Goal: Information Seeking & Learning: Learn about a topic

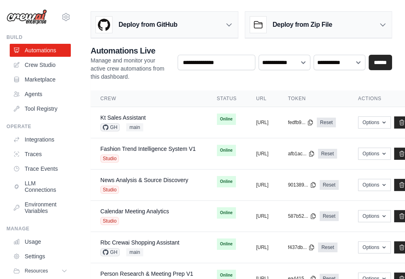
click at [53, 168] on link "Trace Events" at bounding box center [40, 168] width 61 height 13
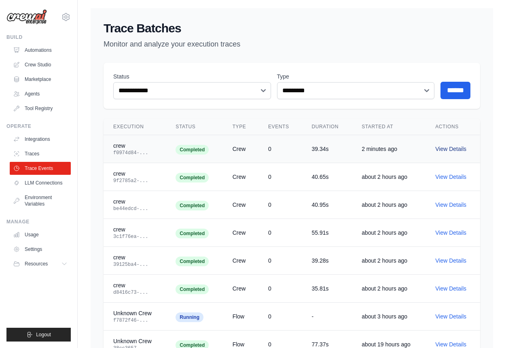
click at [405, 149] on link "View Details" at bounding box center [451, 149] width 31 height 6
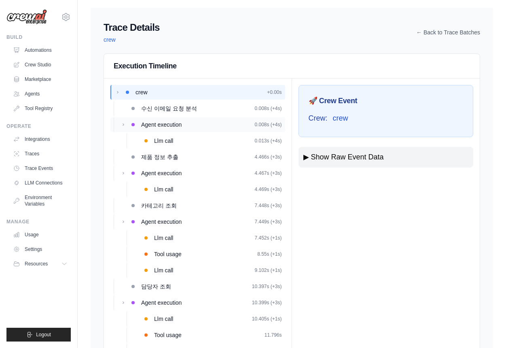
click at [189, 125] on div "Agent execution 0.008s (+4s)" at bounding box center [211, 125] width 141 height 8
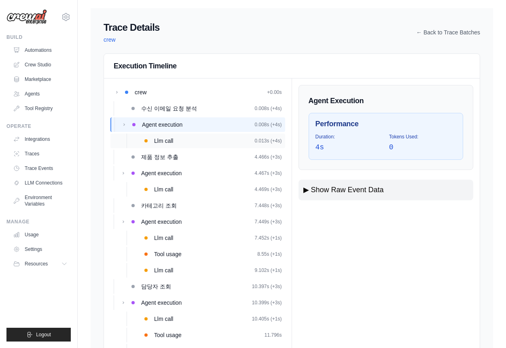
click at [177, 140] on div "Llm call 0.013s (+4s)" at bounding box center [218, 141] width 128 height 8
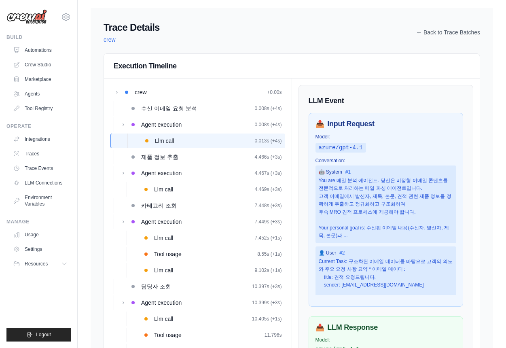
click at [351, 100] on h3 "LLM Event" at bounding box center [386, 100] width 155 height 11
click at [338, 192] on div "You are 메일 분석 에이전트. 당신은 비정형 이메일 콘텐츠를 전문적으로 처리하는 메일 파싱 에이전트입니다. 고객 이메일에서 발신자, 제목…" at bounding box center [386, 208] width 135 height 63
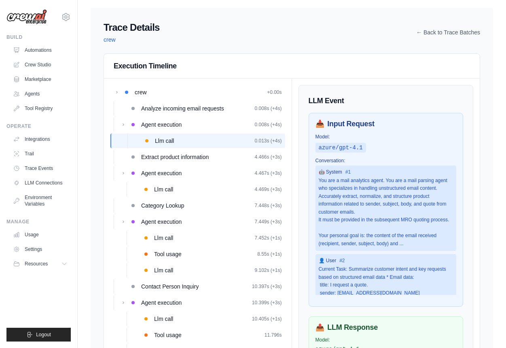
click at [338, 84] on div "🚀 Crew Event Crew: crew ▶ Show Raw Event Data { "crew": null, "type": "crew_kic…" at bounding box center [386, 304] width 188 height 451
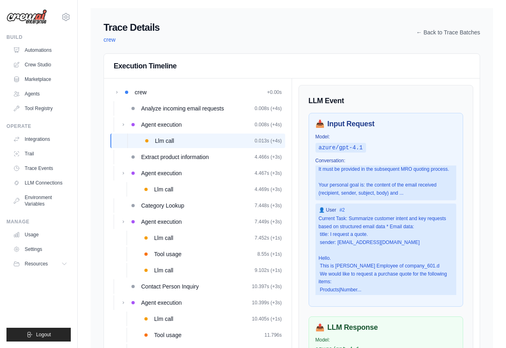
scroll to position [53, 0]
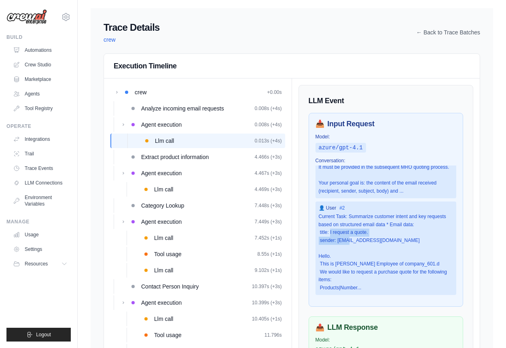
drag, startPoint x: 330, startPoint y: 232, endPoint x: 346, endPoint y: 242, distance: 19.4
click at [346, 242] on div "Current Task: Summarize customer intent and key requests based on structured em…" at bounding box center [386, 252] width 135 height 79
click at [343, 257] on div "Current Task: Summarize customer intent and key requests based on structured em…" at bounding box center [386, 252] width 135 height 79
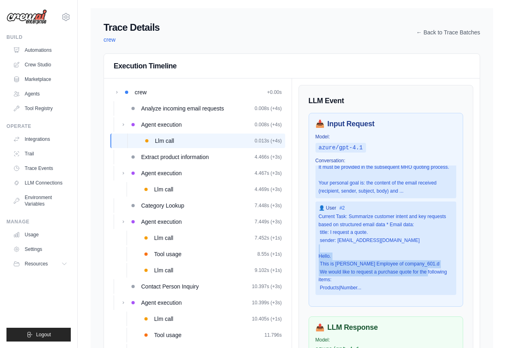
drag, startPoint x: 331, startPoint y: 257, endPoint x: 340, endPoint y: 276, distance: 20.8
click at [340, 276] on div "Current Task: Summarize customer intent and key requests based on structured em…" at bounding box center [386, 252] width 135 height 79
click at [332, 273] on div "Current Task: Summarize customer intent and key requests based on structured em…" at bounding box center [386, 252] width 135 height 79
click at [343, 278] on div "Current Task: Summarize customer intent and key requests based on structured em…" at bounding box center [386, 252] width 135 height 79
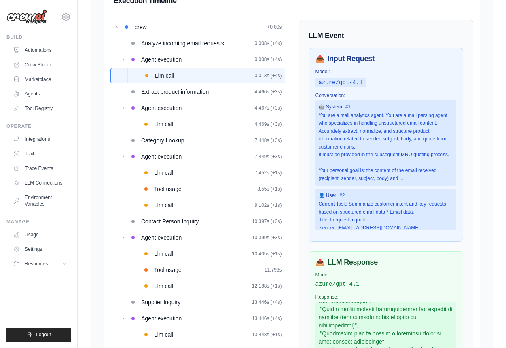
scroll to position [71, 0]
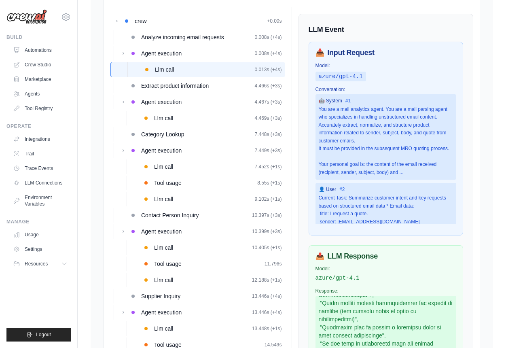
click at [394, 172] on div "You are a mail analytics agent. You are a mail parsing agent who specializes in…" at bounding box center [386, 141] width 135 height 71
click at [215, 85] on div "Extract product information 4.466s (+3s)" at bounding box center [211, 86] width 141 height 8
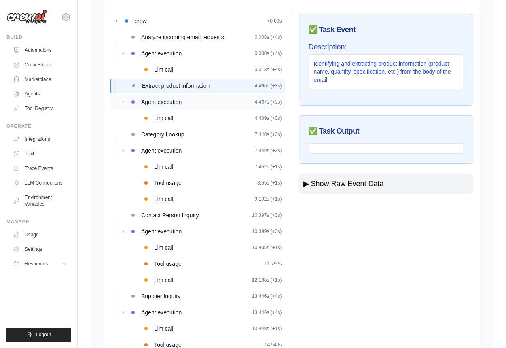
click at [205, 101] on div "Agent execution 4.467s (+3s)" at bounding box center [211, 102] width 141 height 8
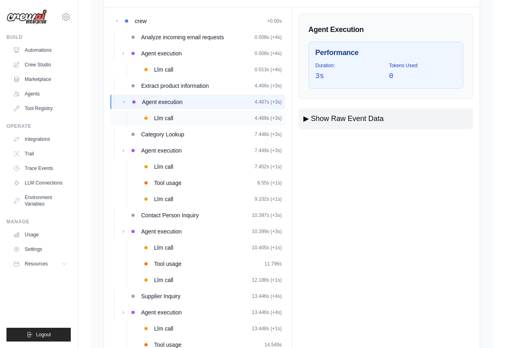
click at [200, 114] on div "Llm call 4.469s (+3s)" at bounding box center [218, 118] width 128 height 8
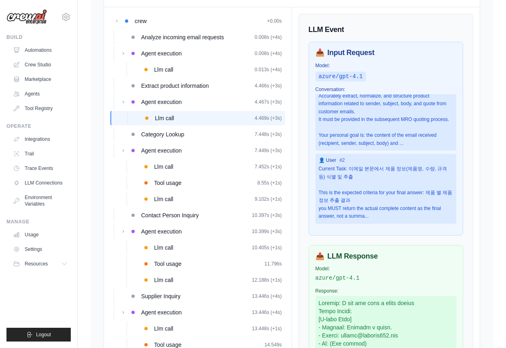
scroll to position [53, 0]
click at [364, 165] on div "Current Task: 이메일 본문에서 제품 정보(제품명, 수량, 규격 등) 식별 및 추출 This is the expected criter…" at bounding box center [386, 192] width 135 height 55
click at [345, 165] on div "Current Task: 이메일 본문에서 제품 정보(제품명, 수량, 규격 등) 식별 및 추출 This is the expected criter…" at bounding box center [386, 192] width 135 height 55
click at [358, 165] on div "Current Task: 이메일 본문에서 제품 정보(제품명, 수량, 규격 등) 식별 및 추출 This is the expected criter…" at bounding box center [386, 192] width 135 height 55
drag, startPoint x: 351, startPoint y: 161, endPoint x: 353, endPoint y: 172, distance: 11.4
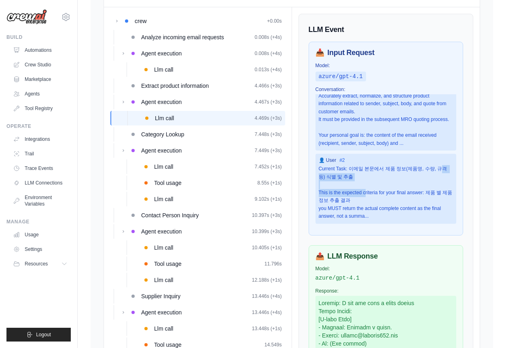
click at [353, 172] on div "Current Task: 이메일 본문에서 제품 정보(제품명, 수량, 규격 등) 식별 및 추출 This is the expected criter…" at bounding box center [386, 192] width 135 height 55
click at [350, 165] on div "Current Task: 이메일 본문에서 제품 정보(제품명, 수량, 규격 등) 식별 및 추출 This is the expected criter…" at bounding box center [386, 192] width 135 height 55
drag, startPoint x: 350, startPoint y: 159, endPoint x: 350, endPoint y: 166, distance: 6.9
click at [350, 166] on div "Current Task: 이메일 본문에서 제품 정보(제품명, 수량, 규격 등) 식별 및 추출 This is the expected criter…" at bounding box center [386, 192] width 135 height 55
click at [363, 169] on div "Current Task: 이메일 본문에서 제품 정보(제품명, 수량, 규격 등) 식별 및 추출 This is the expected criter…" at bounding box center [386, 192] width 135 height 55
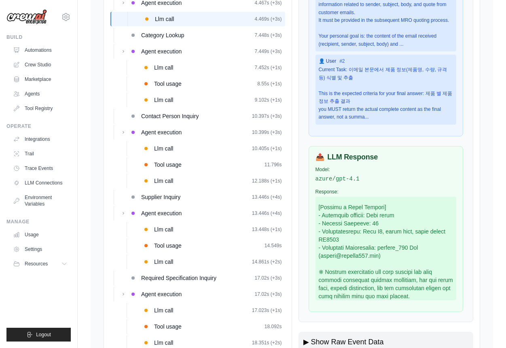
scroll to position [259, 0]
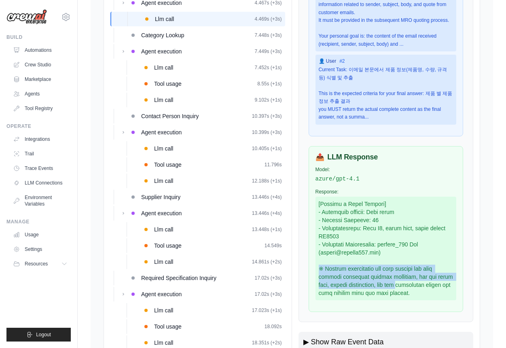
drag, startPoint x: 398, startPoint y: 263, endPoint x: 404, endPoint y: 285, distance: 22.2
click at [404, 278] on div at bounding box center [386, 249] width 141 height 104
click at [390, 278] on div at bounding box center [386, 249] width 141 height 104
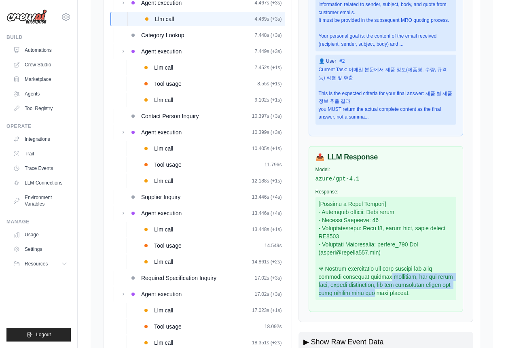
drag, startPoint x: 377, startPoint y: 275, endPoint x: 379, endPoint y: 294, distance: 19.1
click at [379, 278] on div at bounding box center [386, 249] width 141 height 104
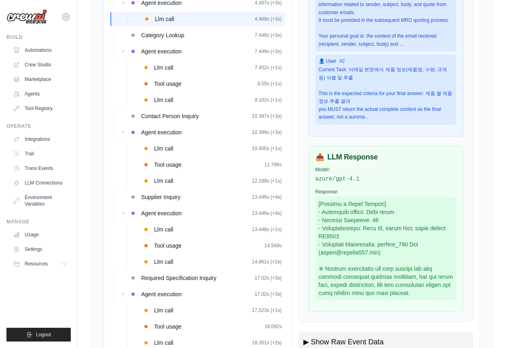
click at [387, 278] on div "📤 LLM Response Model: azure/gpt-4.1 Response:" at bounding box center [386, 229] width 155 height 166
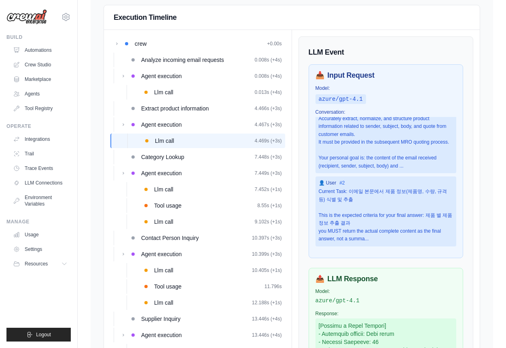
scroll to position [42, 0]
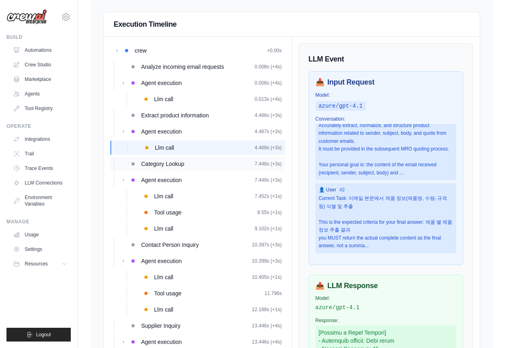
click at [178, 168] on span "Category Lookup" at bounding box center [162, 164] width 43 height 8
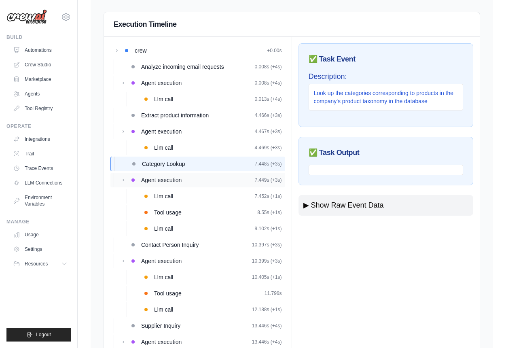
click at [189, 181] on div "Agent execution 7.449s (+3s)" at bounding box center [211, 180] width 141 height 8
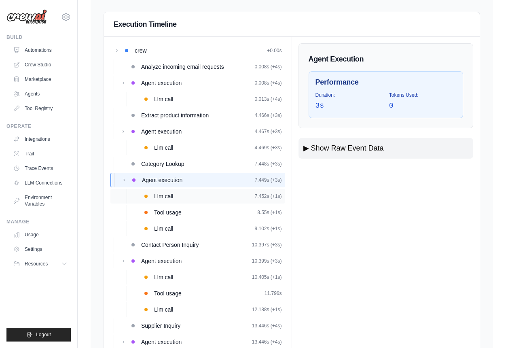
click at [187, 189] on div "Llm call 7.452s (+1s)" at bounding box center [198, 196] width 175 height 15
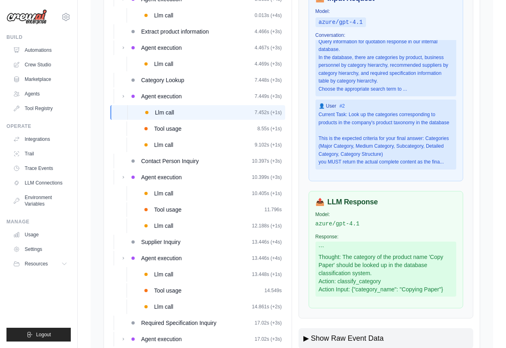
scroll to position [120, 0]
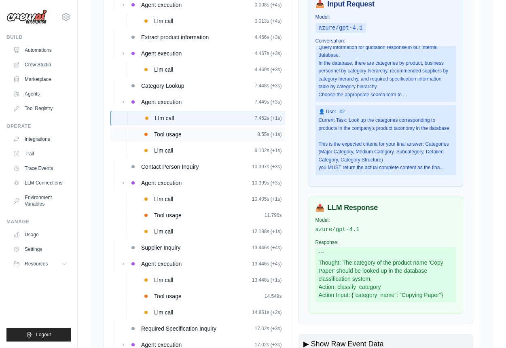
click at [189, 130] on div "Tool usage 8.55s (+1s)" at bounding box center [198, 134] width 175 height 15
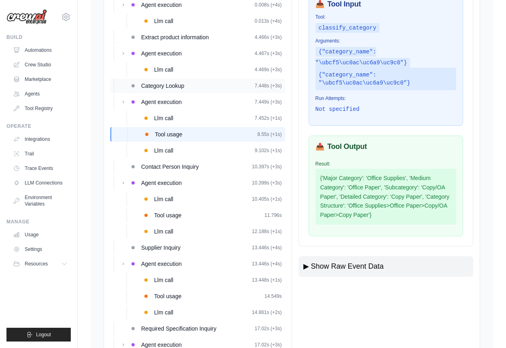
click at [182, 87] on span "Category Lookup" at bounding box center [162, 86] width 43 height 8
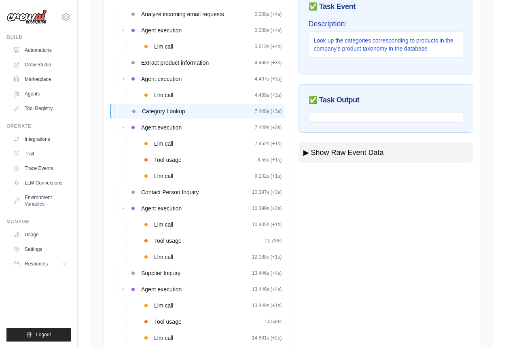
scroll to position [87, 0]
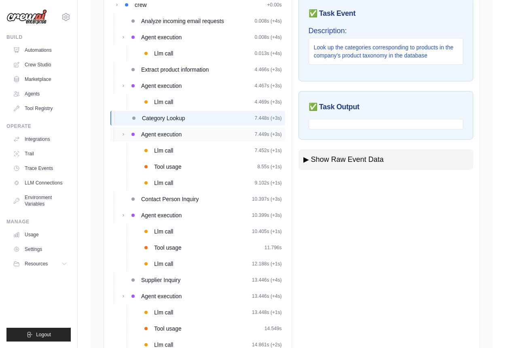
click at [192, 134] on div "Agent execution 7.449s (+3s)" at bounding box center [211, 134] width 141 height 8
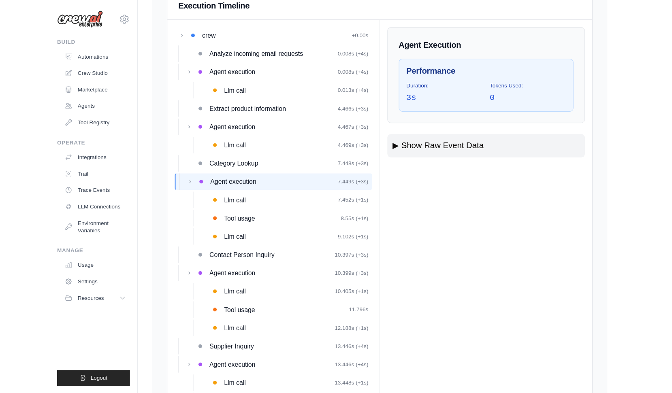
scroll to position [50, 0]
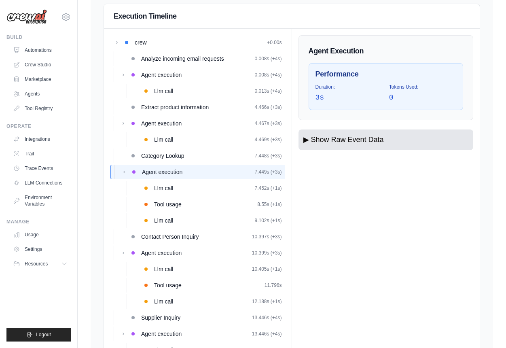
click at [317, 140] on button "▶ Show Raw Event Data" at bounding box center [386, 140] width 175 height 21
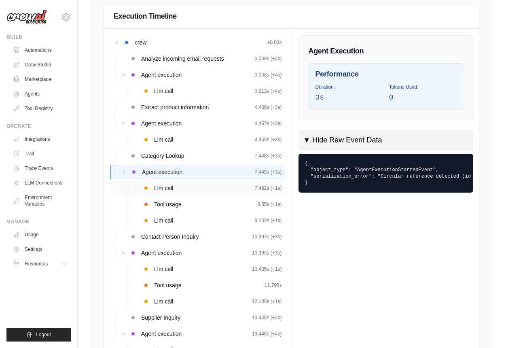
click at [181, 189] on div "Llm call 7.452s (+1s)" at bounding box center [218, 188] width 128 height 8
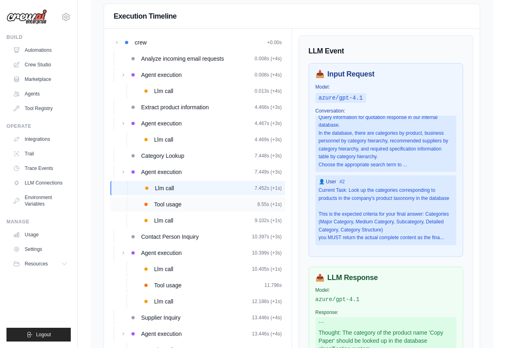
click at [181, 199] on div "Tool usage 8.55s (+1s)" at bounding box center [198, 204] width 175 height 15
